Goal: Transaction & Acquisition: Purchase product/service

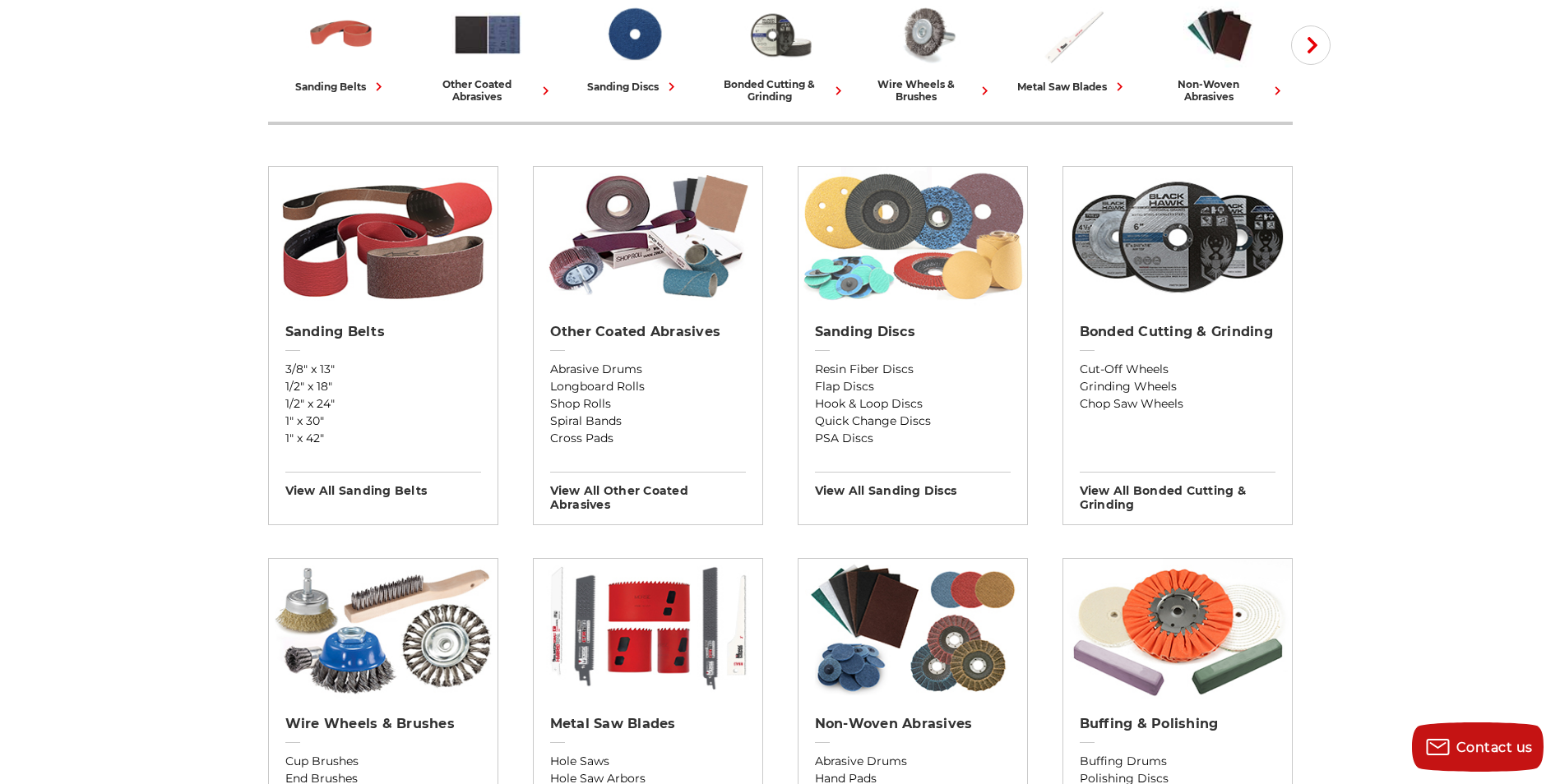
scroll to position [575, 0]
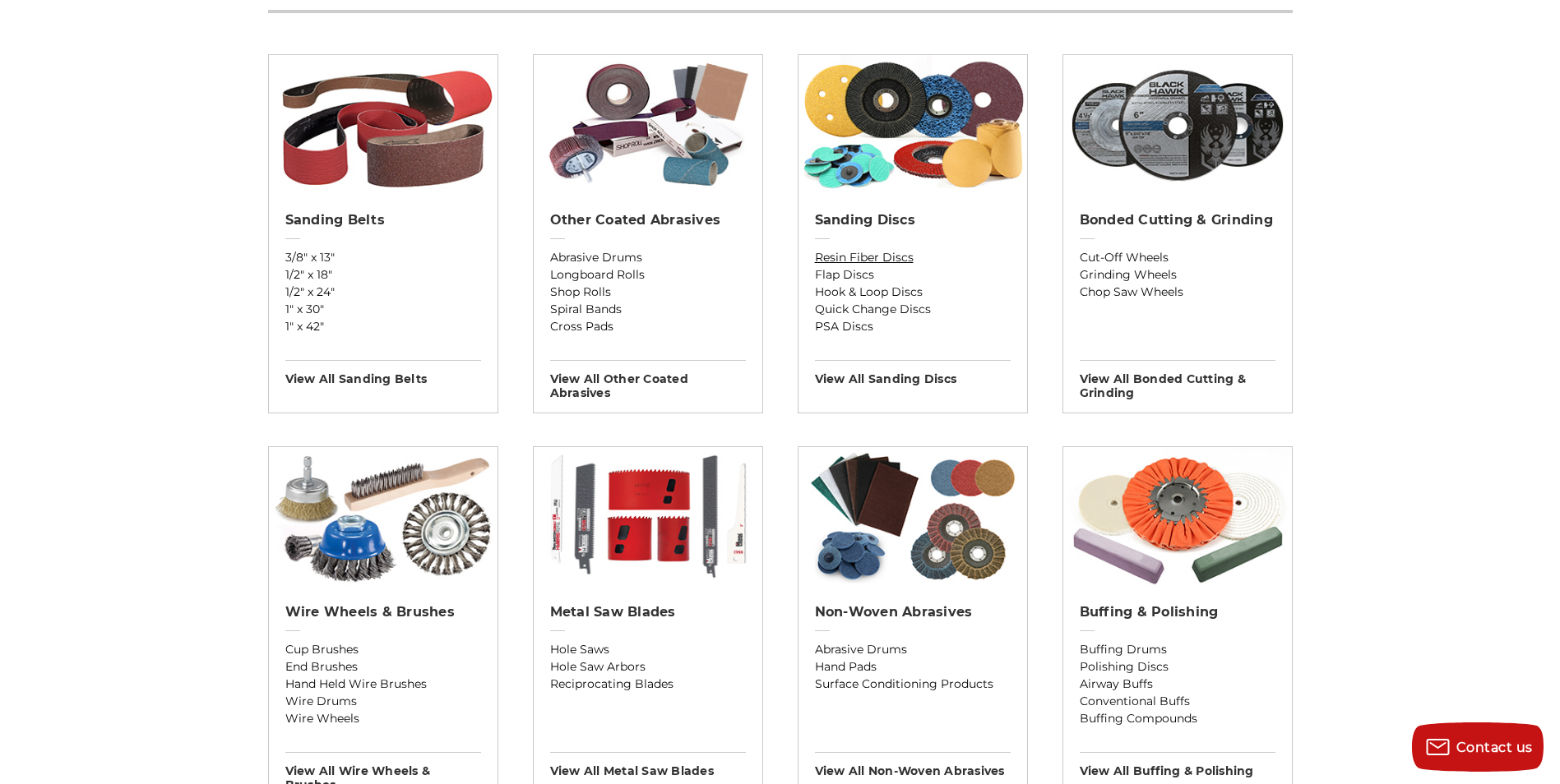
click at [892, 264] on link "Resin Fiber Discs" at bounding box center [913, 257] width 196 height 17
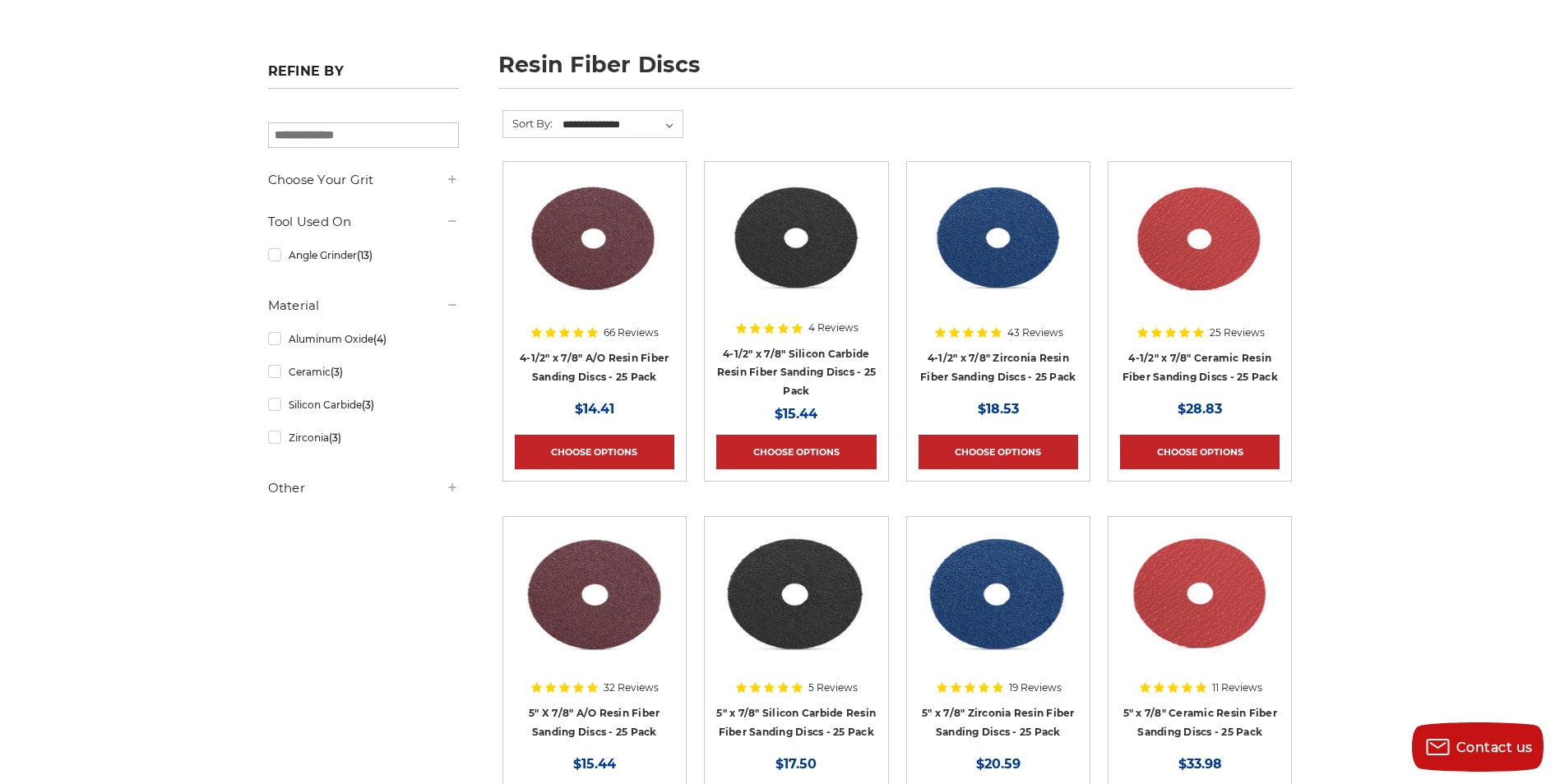
scroll to position [164, 0]
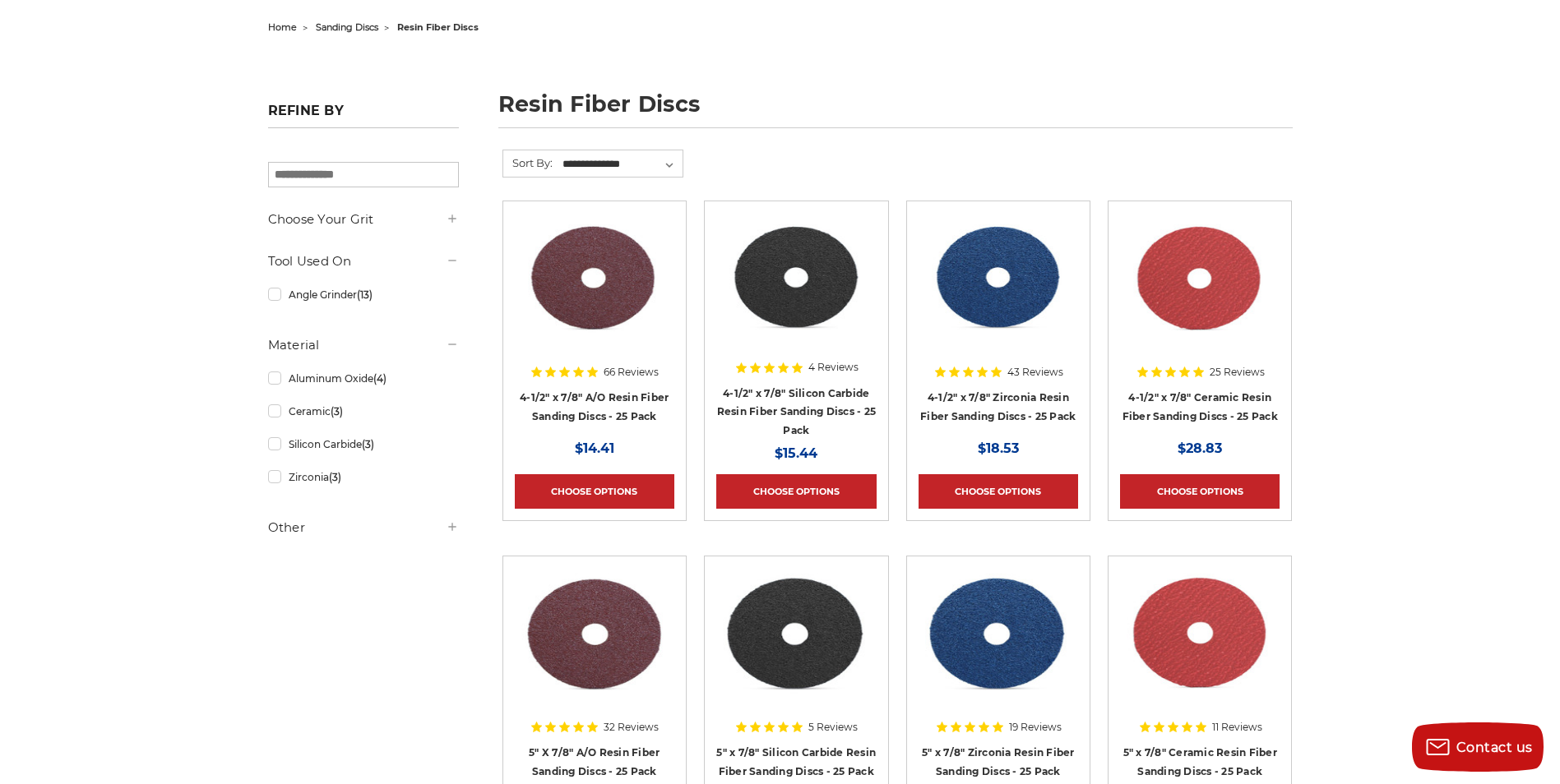
click at [279, 531] on h5 "Other" at bounding box center [364, 528] width 191 height 20
click at [405, 499] on div "Choose Your Grit #24 Grit (13) #36 Grit (13) #60 Grit (13)" at bounding box center [364, 412] width 191 height 402
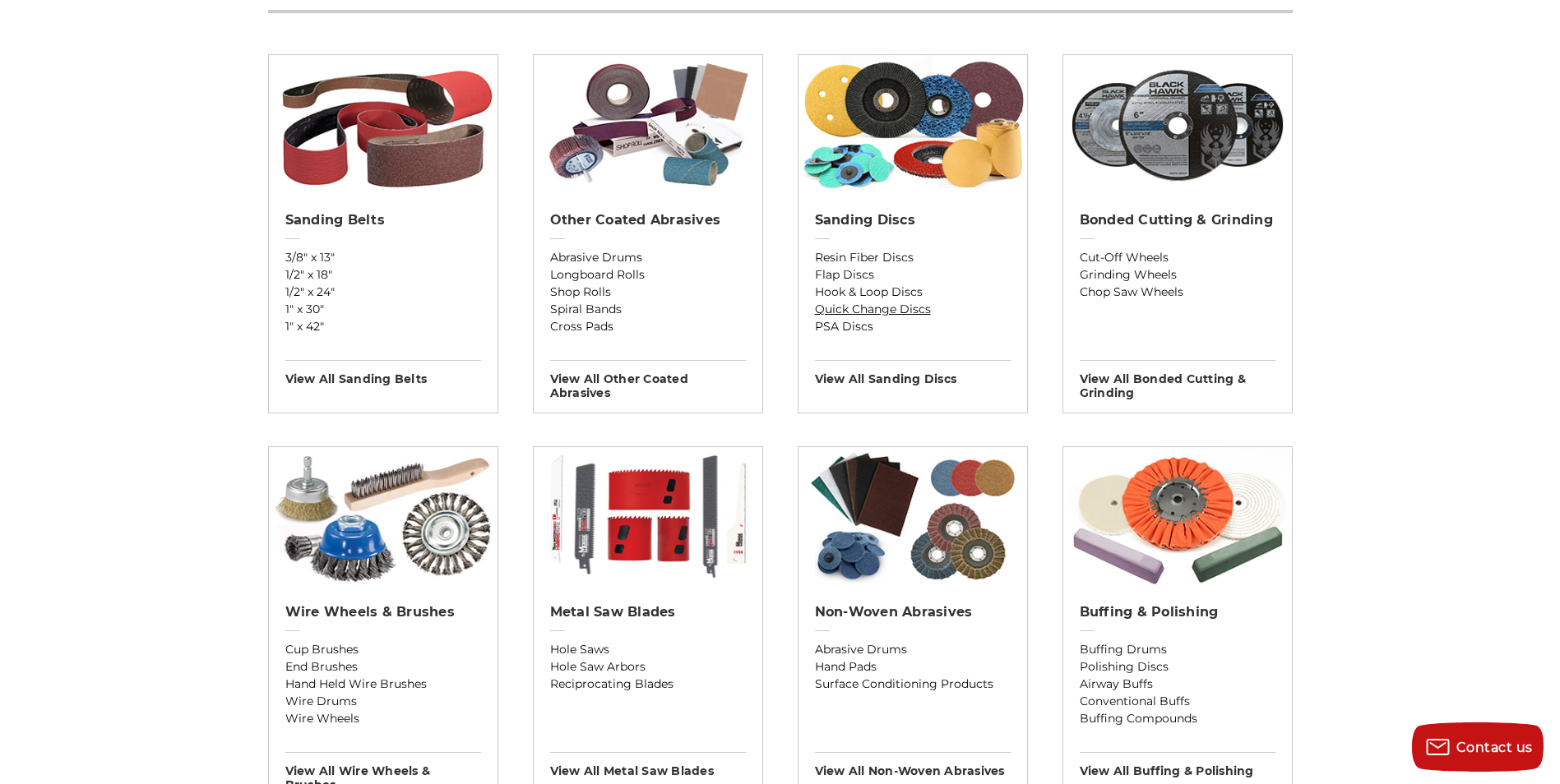
click at [878, 305] on link "Quick Change Discs" at bounding box center [913, 309] width 196 height 17
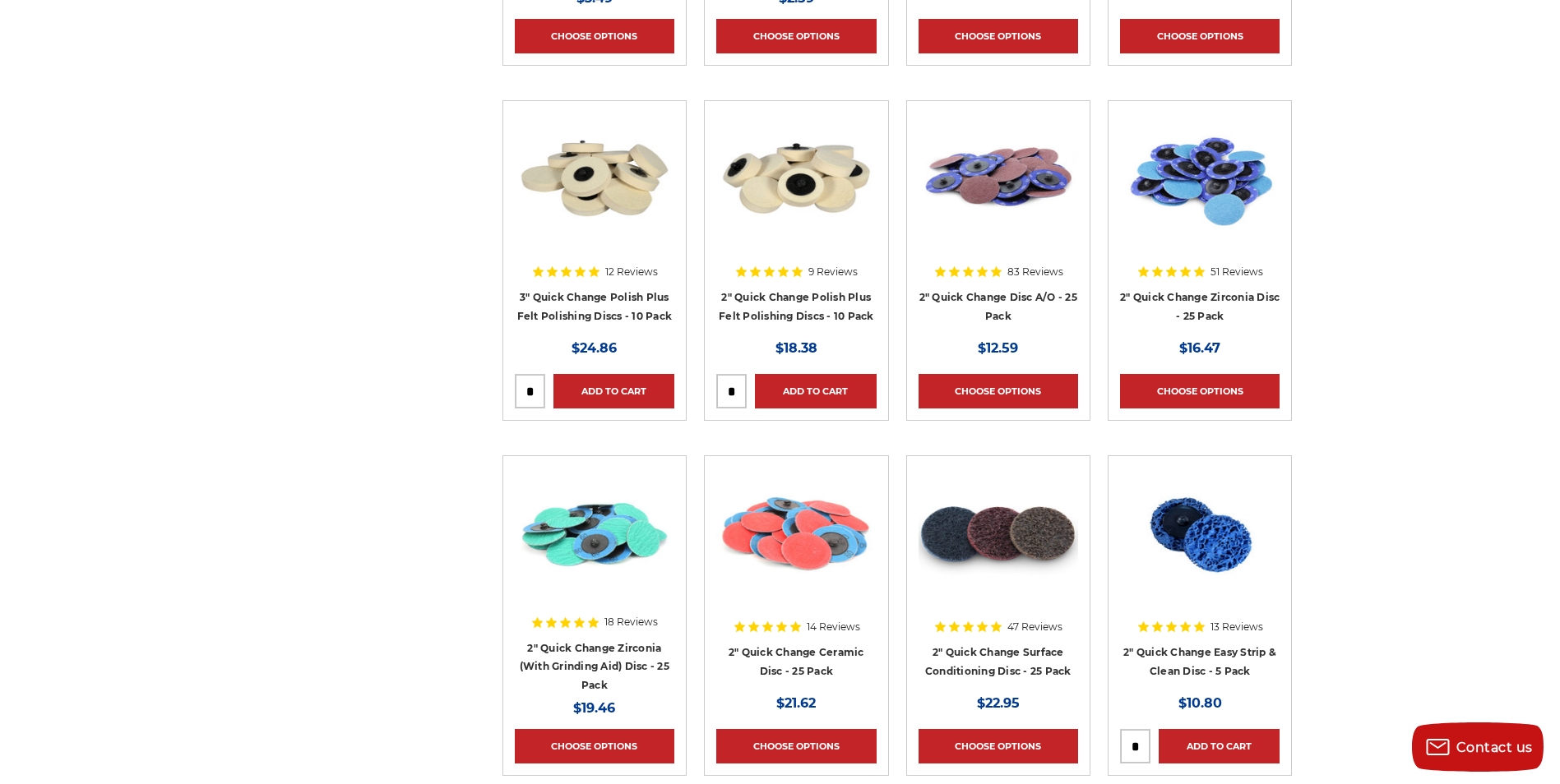
scroll to position [1151, 0]
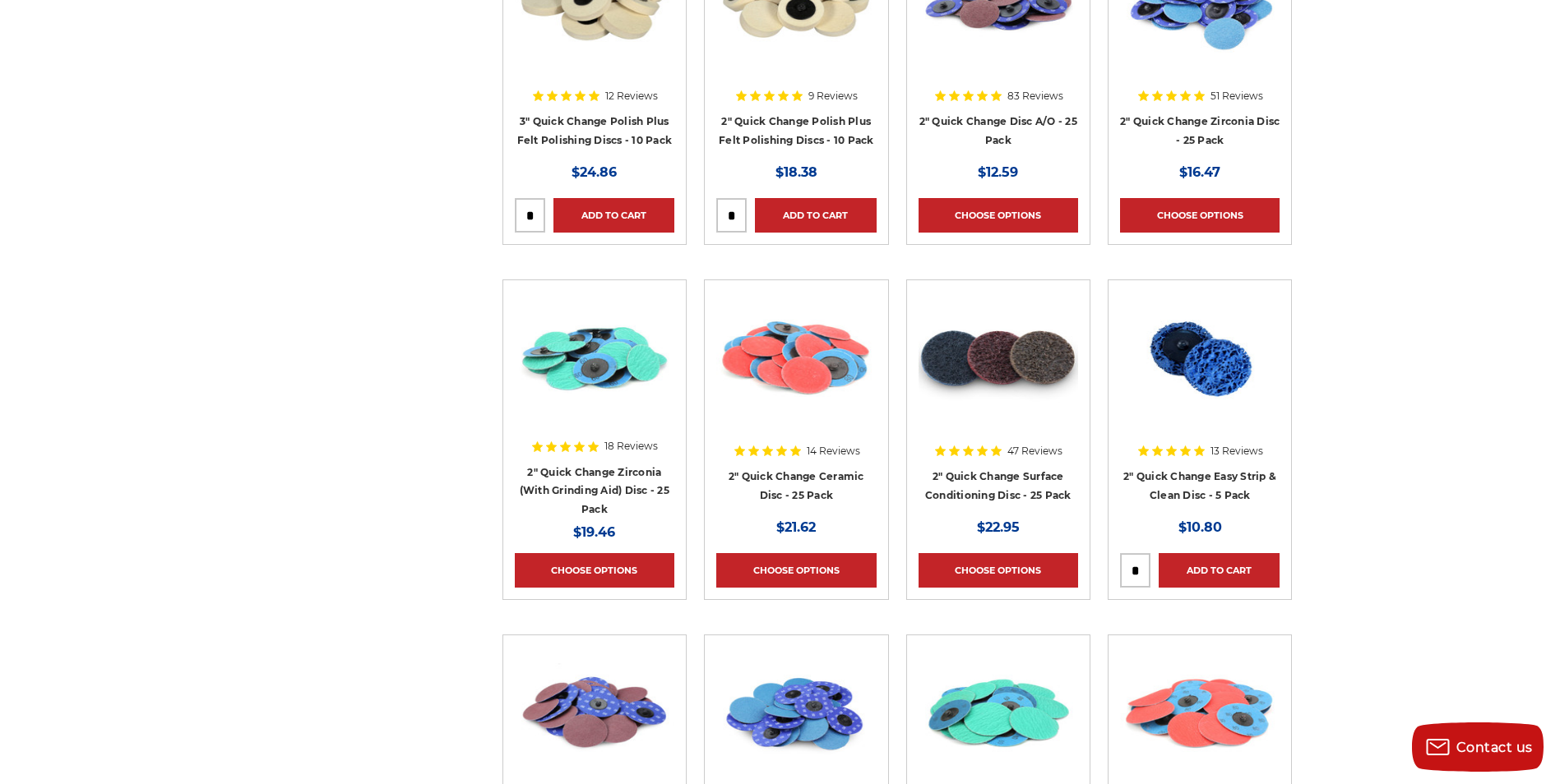
click at [595, 472] on div at bounding box center [594, 397] width 159 height 211
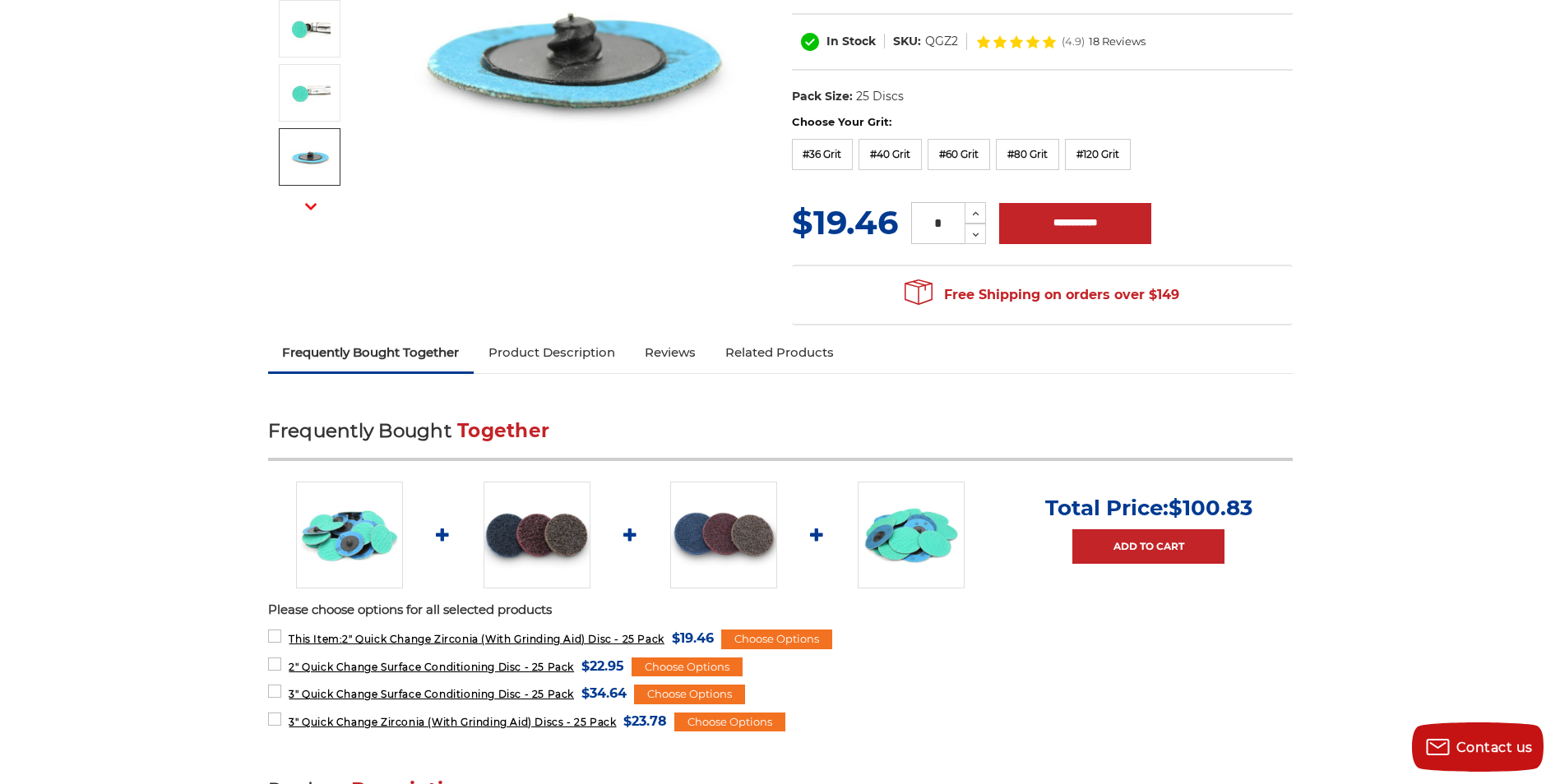
scroll to position [329, 0]
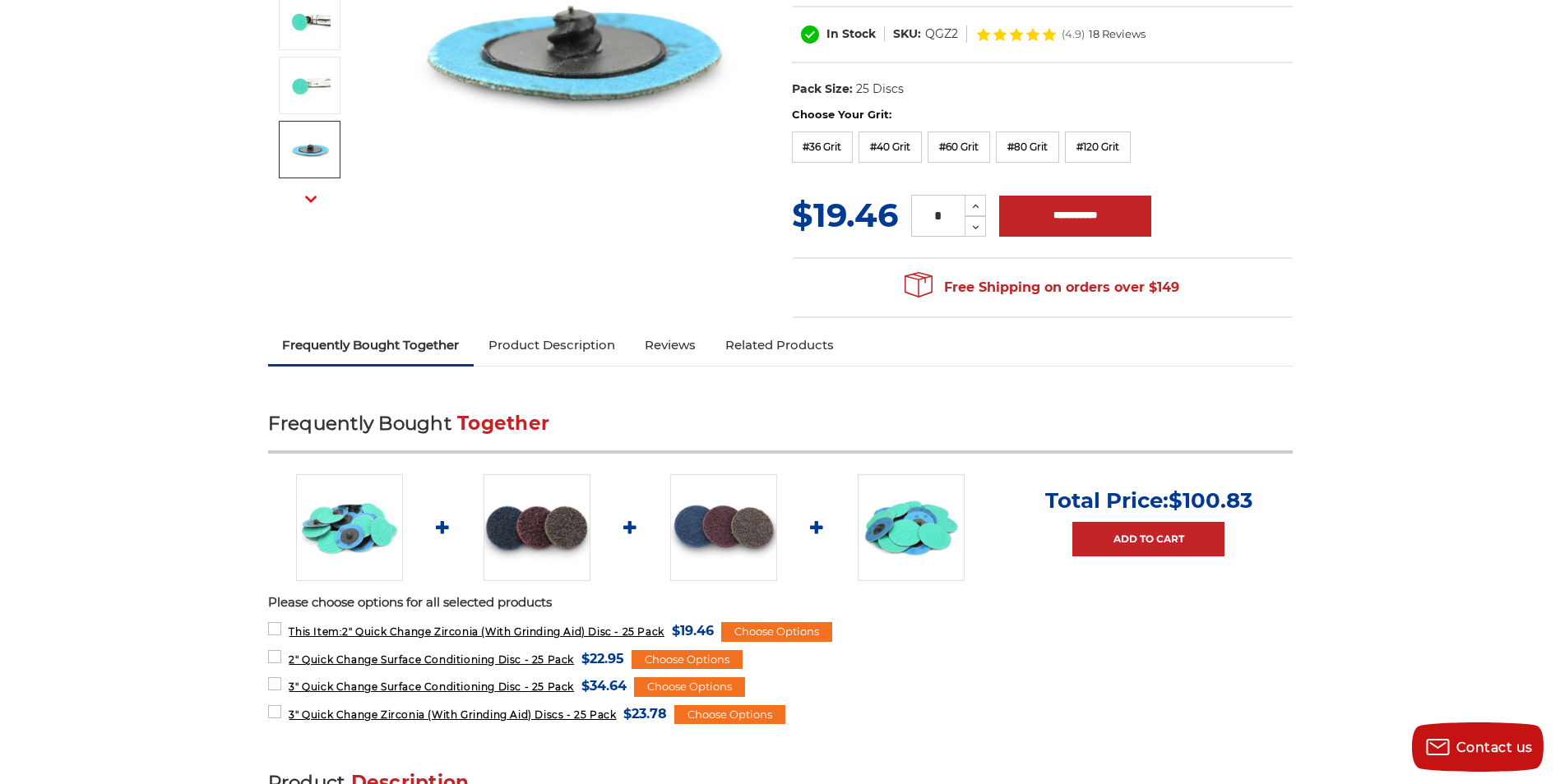
click at [539, 516] on img at bounding box center [537, 528] width 107 height 107
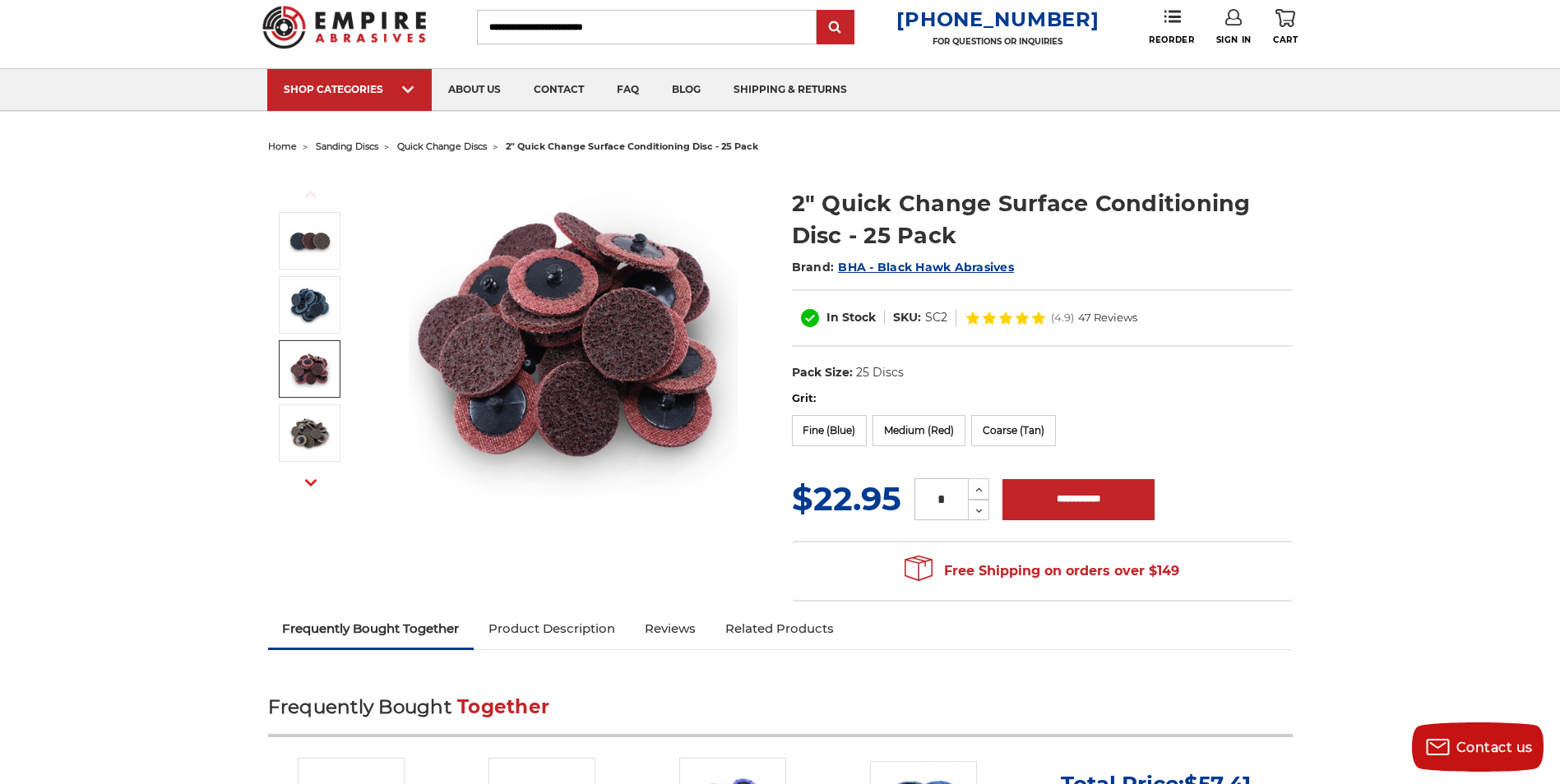
scroll to position [164, 0]
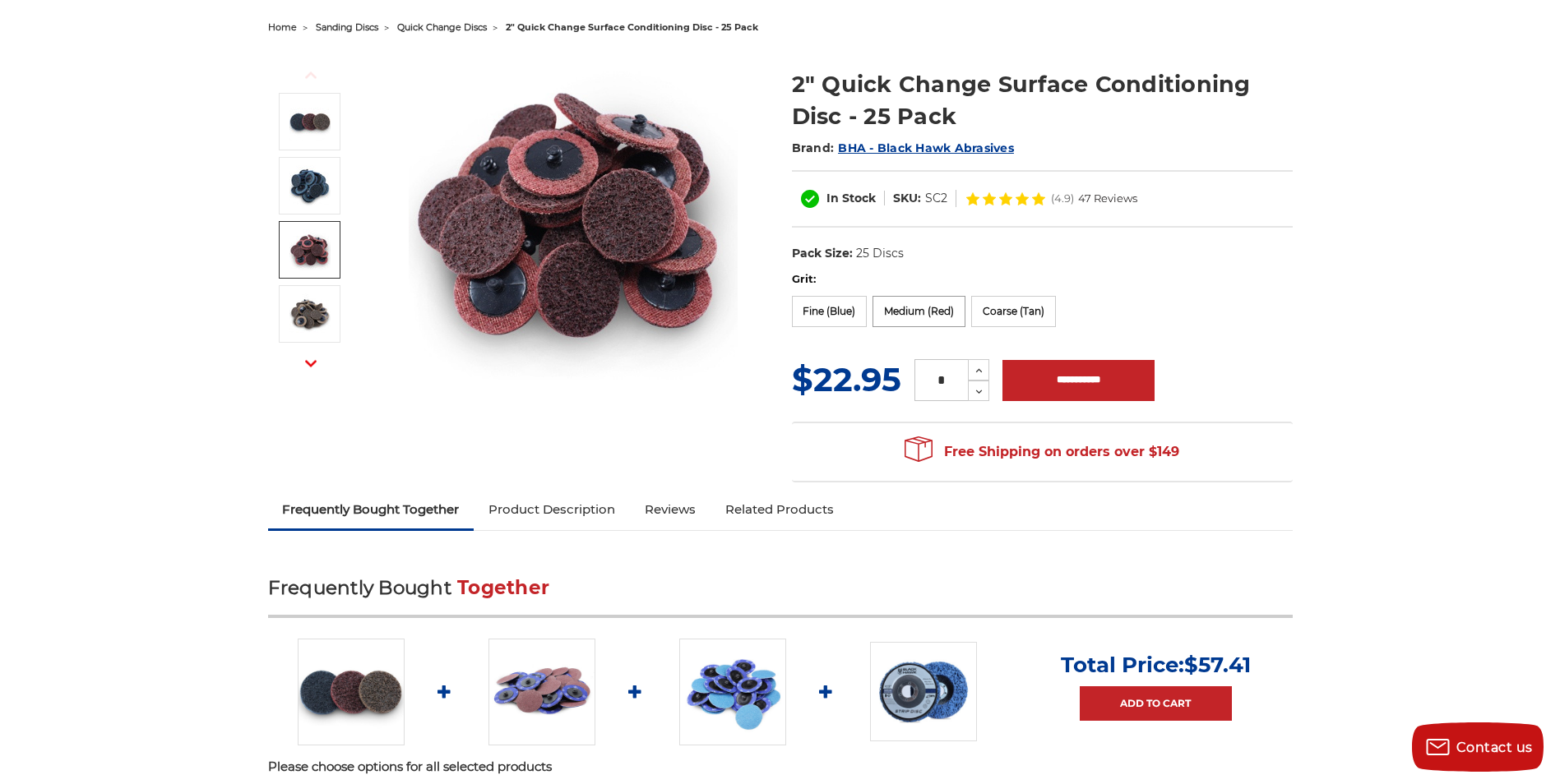
click at [901, 308] on label "Medium (Red)" at bounding box center [919, 312] width 93 height 32
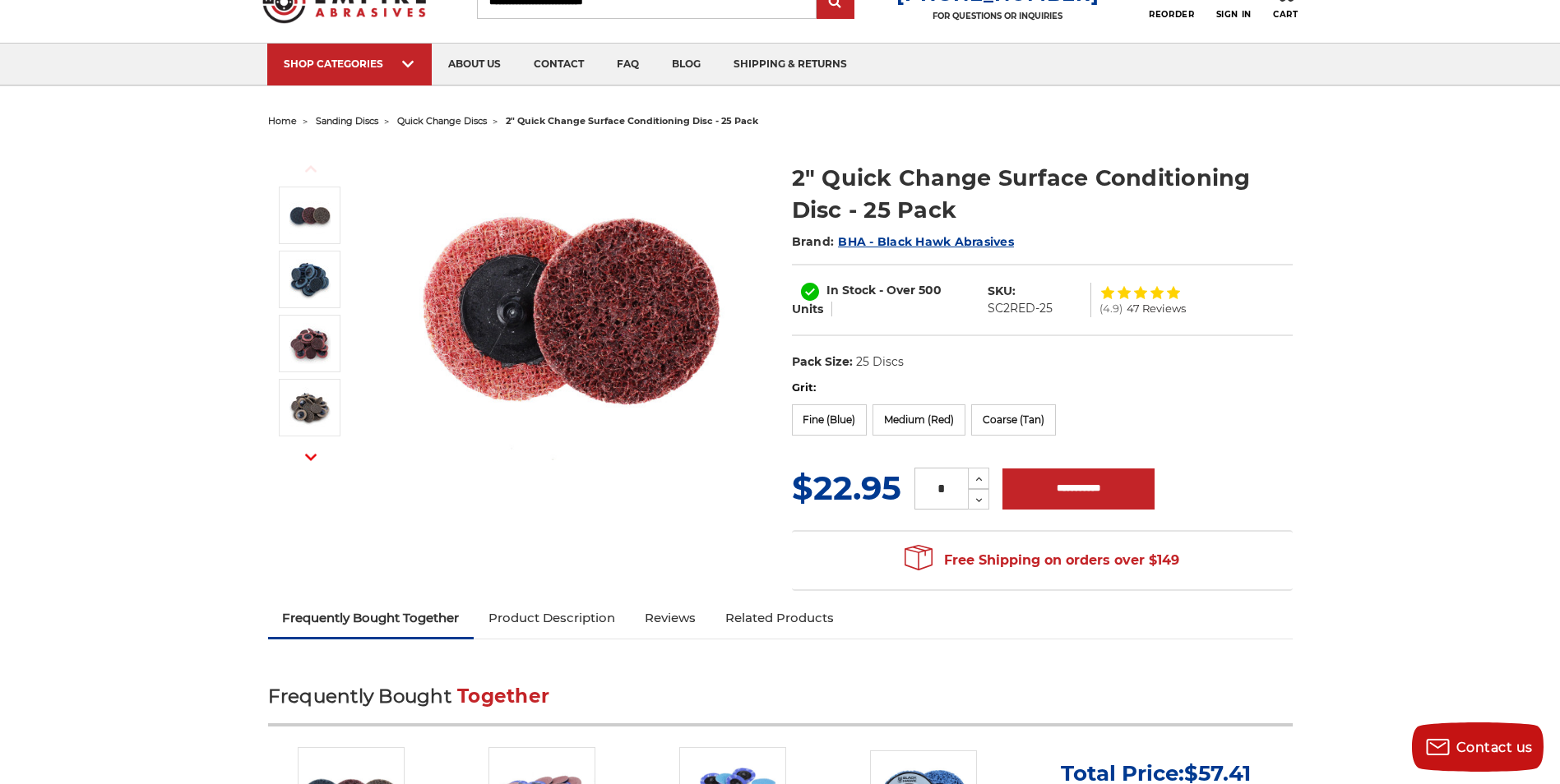
scroll to position [0, 0]
